Goal: Task Accomplishment & Management: Complete application form

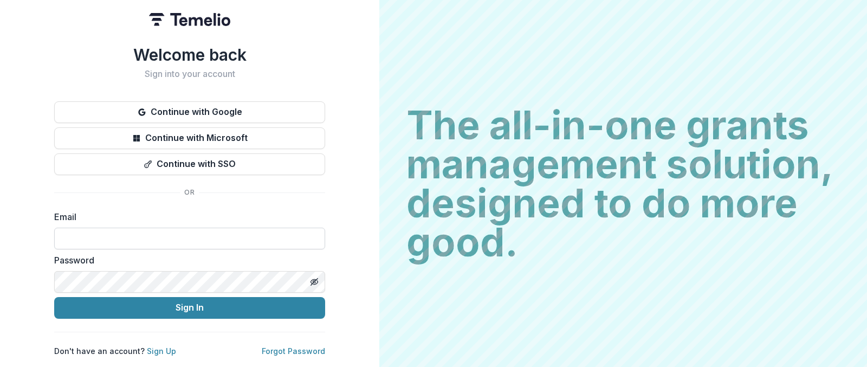
click at [180, 233] on input at bounding box center [189, 239] width 271 height 22
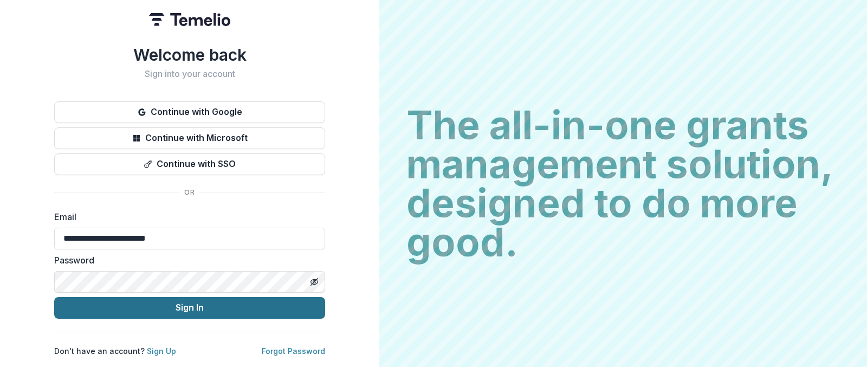
type input "**********"
click at [177, 304] on button "Sign In" at bounding box center [189, 308] width 271 height 22
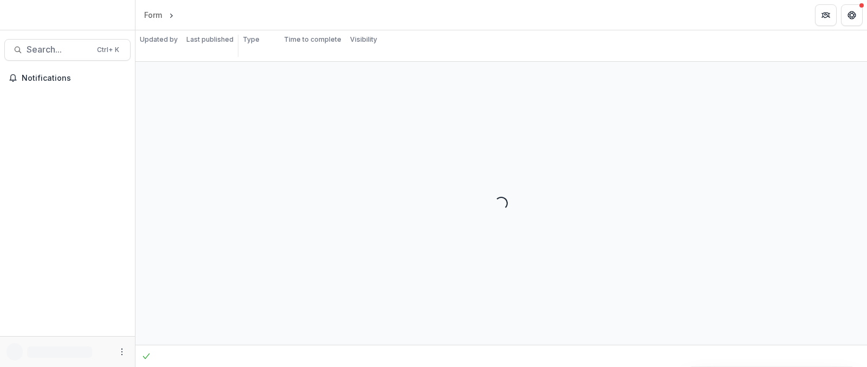
select select "********"
